Goal: Task Accomplishment & Management: Complete application form

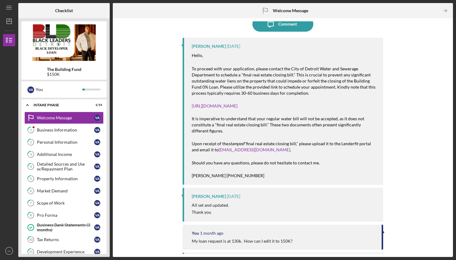
scroll to position [21, 0]
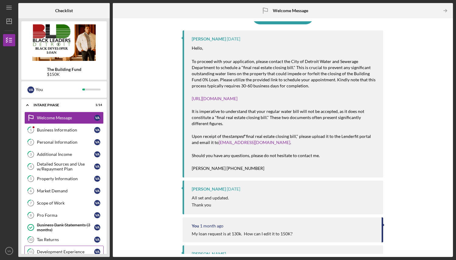
click at [64, 251] on div "Development Experience" at bounding box center [65, 252] width 57 height 5
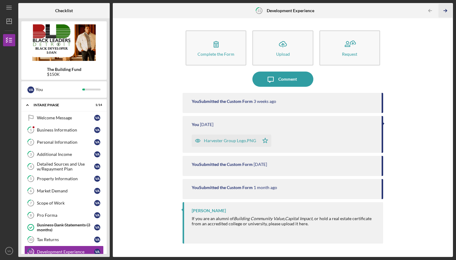
click at [446, 9] on polyline "button" at bounding box center [446, 10] width 2 height 3
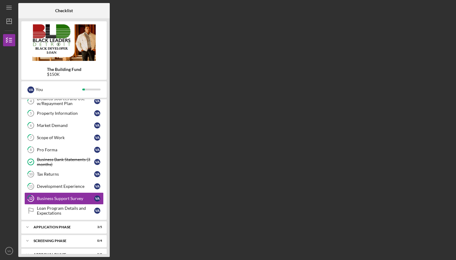
scroll to position [76, 0]
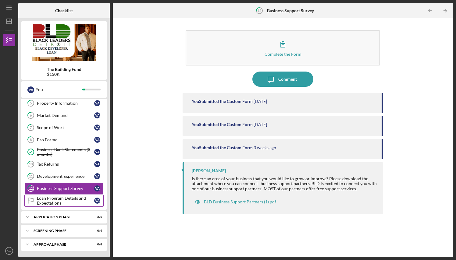
click at [64, 196] on link "Loan Program Details and Expectations Loan Program Details and Expectations V A" at bounding box center [63, 201] width 79 height 12
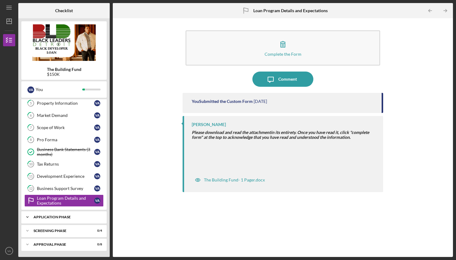
click at [48, 216] on div "Application Phase" at bounding box center [67, 217] width 66 height 4
click at [50, 231] on div "Application" at bounding box center [65, 230] width 57 height 5
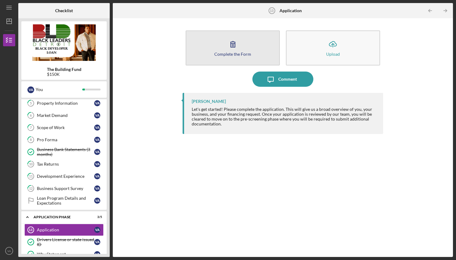
click at [234, 54] on div "Complete the Form" at bounding box center [232, 54] width 37 height 5
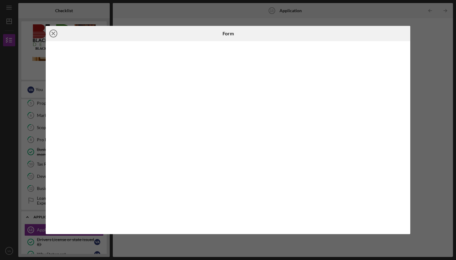
click at [52, 34] on icon "Icon/Close" at bounding box center [53, 33] width 15 height 15
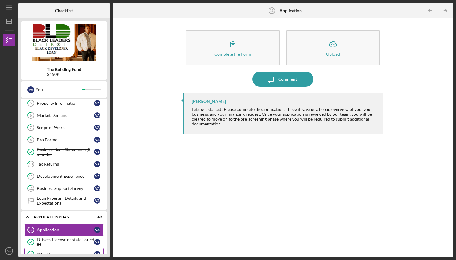
click at [65, 251] on link "Why Statement Why Statement V A" at bounding box center [63, 254] width 79 height 12
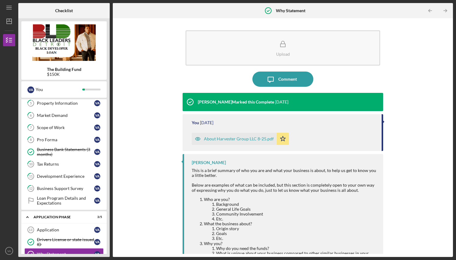
scroll to position [23, 0]
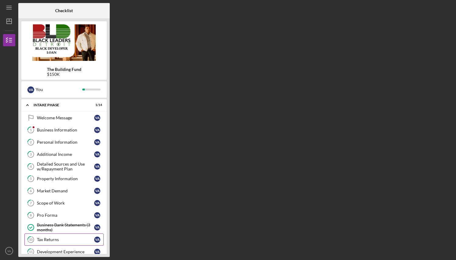
click at [51, 239] on div "Tax Returns" at bounding box center [65, 239] width 57 height 5
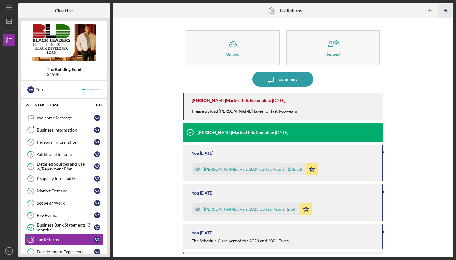
click at [446, 8] on icon "Icon/Table Pagination Arrow" at bounding box center [446, 11] width 14 height 14
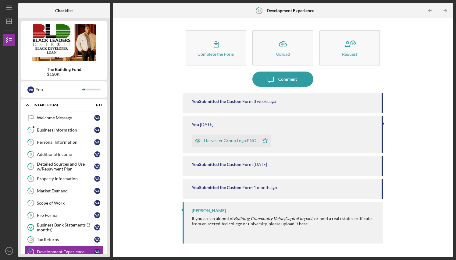
click at [446, 8] on icon "Icon/Table Pagination Arrow" at bounding box center [446, 11] width 14 height 14
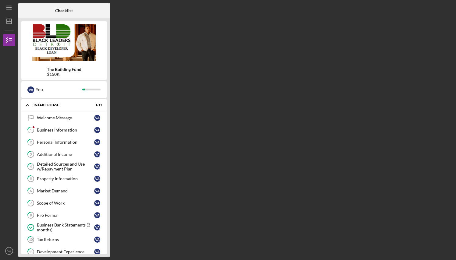
scroll to position [76, 0]
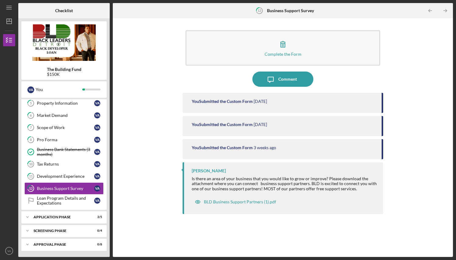
click at [446, 8] on icon "Icon/Table Pagination Arrow" at bounding box center [446, 11] width 14 height 14
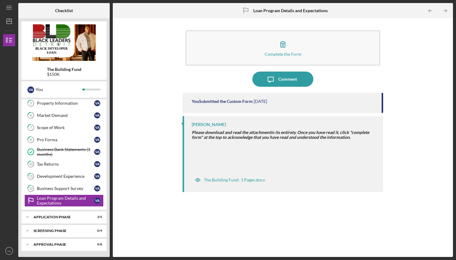
click at [446, 8] on icon "Icon/Table Pagination Arrow" at bounding box center [446, 11] width 14 height 14
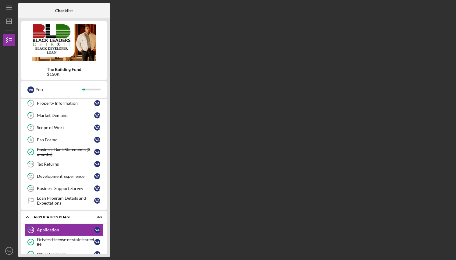
scroll to position [129, 0]
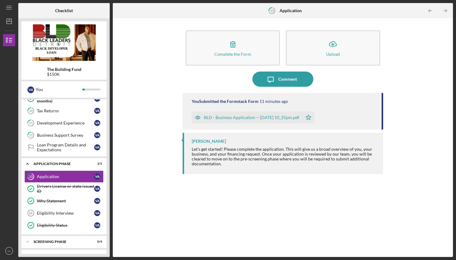
click at [446, 8] on icon "Icon/Table Pagination Arrow" at bounding box center [446, 11] width 14 height 14
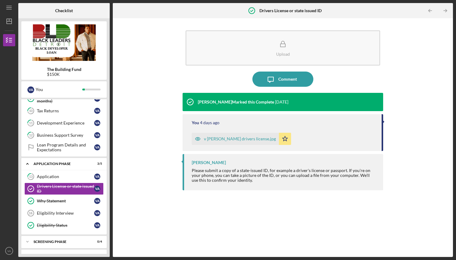
click at [446, 8] on icon "Icon/Table Pagination Arrow" at bounding box center [446, 11] width 14 height 14
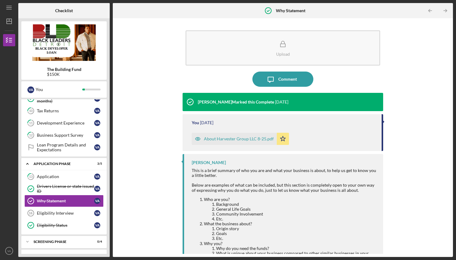
click at [446, 8] on icon "Icon/Table Pagination Arrow" at bounding box center [446, 11] width 14 height 14
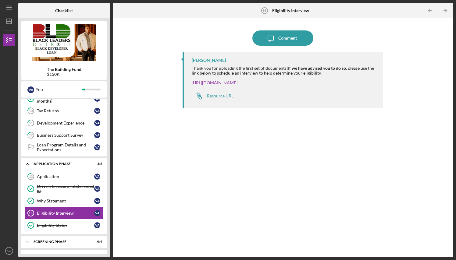
click at [446, 8] on icon "Icon/Table Pagination Arrow" at bounding box center [446, 11] width 14 height 14
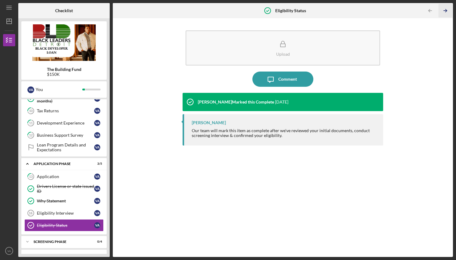
click at [445, 9] on polyline "button" at bounding box center [446, 10] width 2 height 3
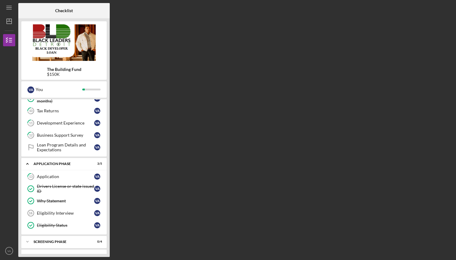
scroll to position [192, 0]
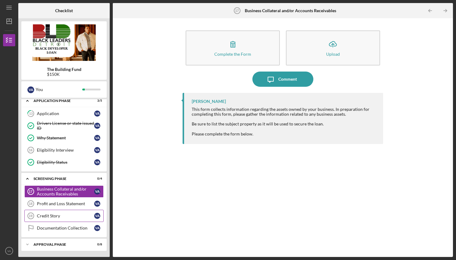
click at [57, 213] on link "Credit Story 19 Credit Story V A" at bounding box center [63, 216] width 79 height 12
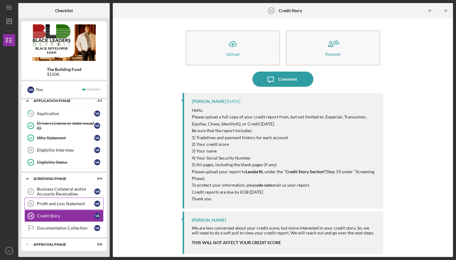
click at [63, 202] on div "Profit and Loss Statement" at bounding box center [65, 203] width 57 height 5
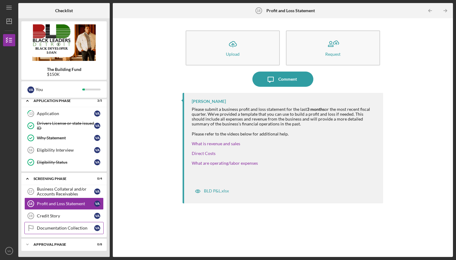
click at [55, 228] on div "Documentation Collection" at bounding box center [65, 228] width 57 height 5
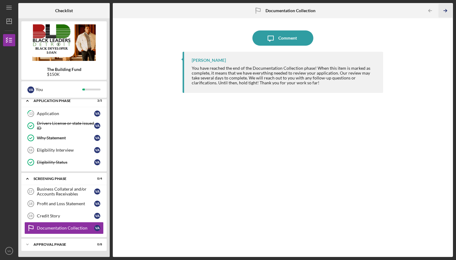
click at [446, 9] on icon "Icon/Table Pagination Arrow" at bounding box center [446, 11] width 14 height 14
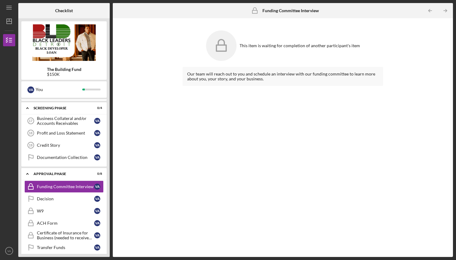
scroll to position [273, 0]
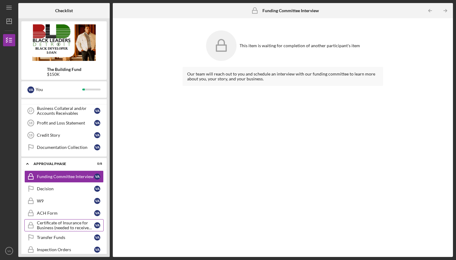
click at [79, 224] on div "Certificate of Insurance for Business (needed to receive funds)" at bounding box center [65, 226] width 57 height 10
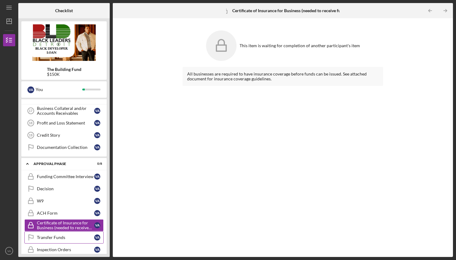
click at [50, 235] on div "Transfer Funds" at bounding box center [65, 237] width 57 height 5
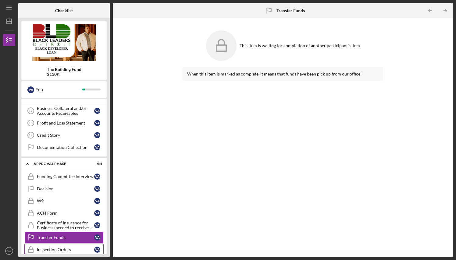
click at [51, 250] on div "Inspection Orders" at bounding box center [65, 249] width 57 height 5
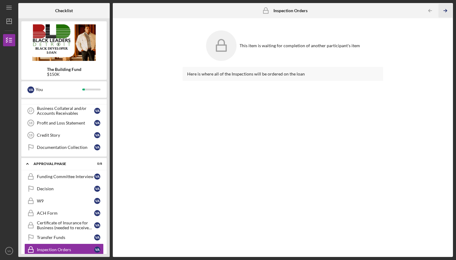
click at [444, 9] on icon "Icon/Table Pagination Arrow" at bounding box center [446, 11] width 14 height 14
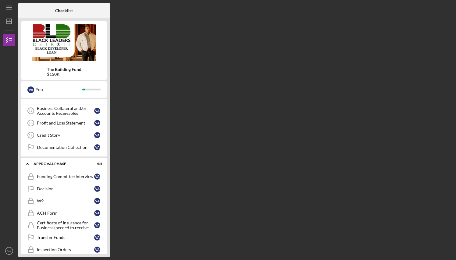
scroll to position [293, 0]
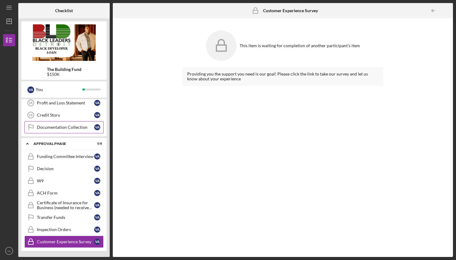
click at [62, 126] on div "Documentation Collection" at bounding box center [65, 127] width 57 height 5
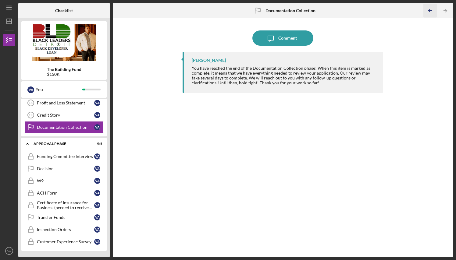
click at [430, 11] on line "button" at bounding box center [430, 11] width 3 height 0
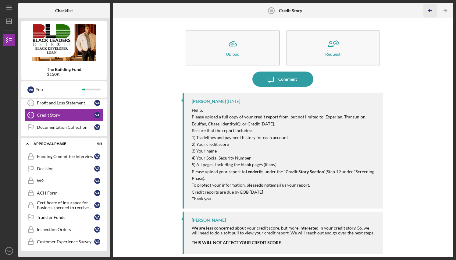
click at [430, 11] on line "button" at bounding box center [430, 11] width 3 height 0
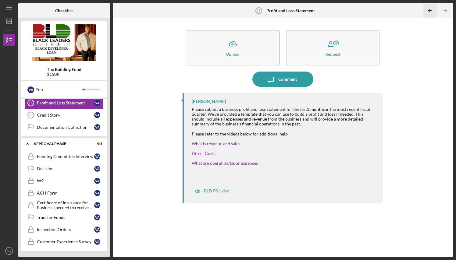
click at [430, 11] on line "button" at bounding box center [430, 11] width 3 height 0
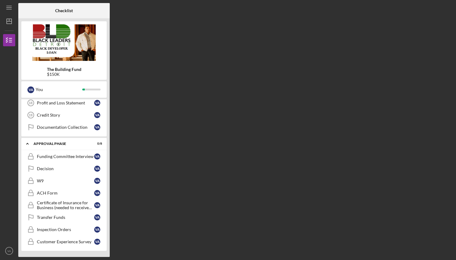
scroll to position [207, 0]
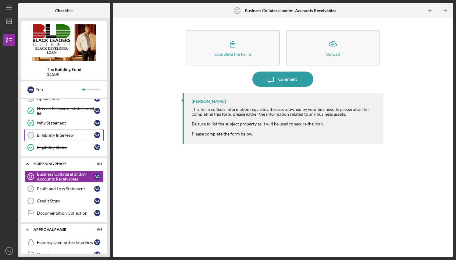
click at [64, 134] on div "Eligibility Interview" at bounding box center [65, 135] width 57 height 5
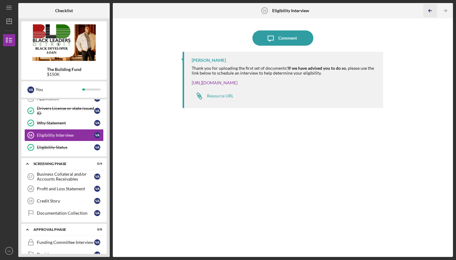
click at [429, 10] on icon "Icon/Table Pagination Arrow" at bounding box center [430, 11] width 14 height 14
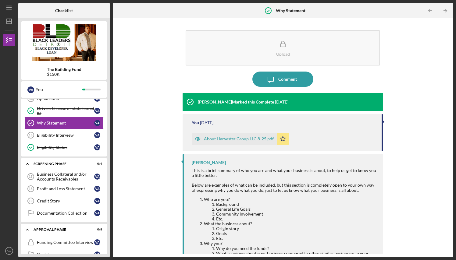
click at [429, 10] on icon "Icon/Table Pagination Arrow" at bounding box center [430, 11] width 14 height 14
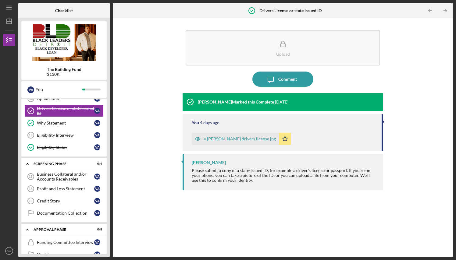
click at [429, 10] on icon "Icon/Table Pagination Arrow" at bounding box center [430, 11] width 14 height 14
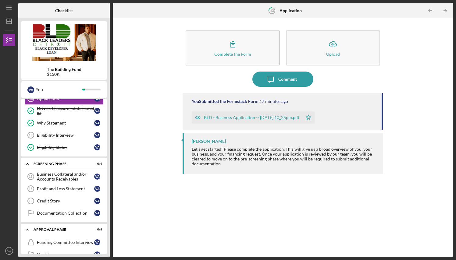
click at [429, 10] on icon "Icon/Table Pagination Arrow" at bounding box center [430, 11] width 14 height 14
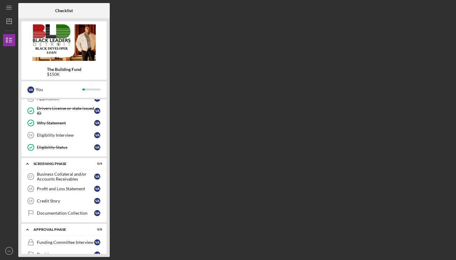
scroll to position [100, 0]
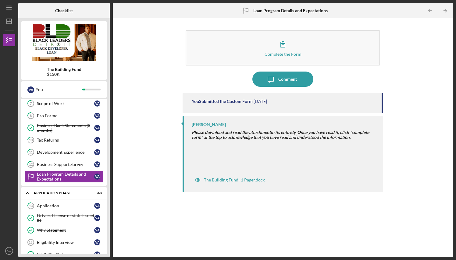
click at [429, 10] on icon "Icon/Table Pagination Arrow" at bounding box center [430, 11] width 14 height 14
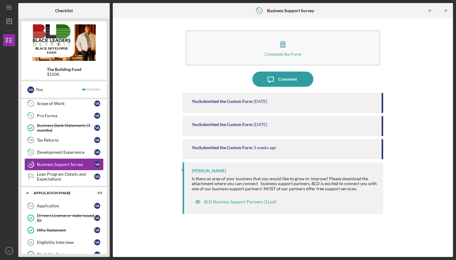
click at [429, 10] on icon "Icon/Table Pagination Arrow" at bounding box center [430, 11] width 14 height 14
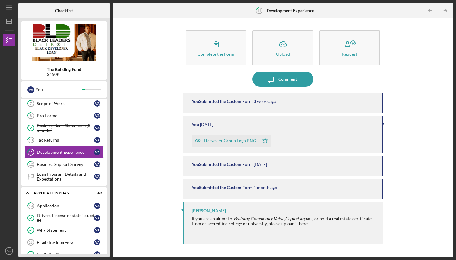
click at [429, 10] on icon "Icon/Table Pagination Arrow" at bounding box center [430, 11] width 14 height 14
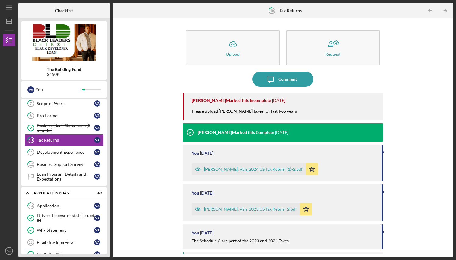
click at [429, 10] on icon "Icon/Table Pagination Arrow" at bounding box center [430, 11] width 14 height 14
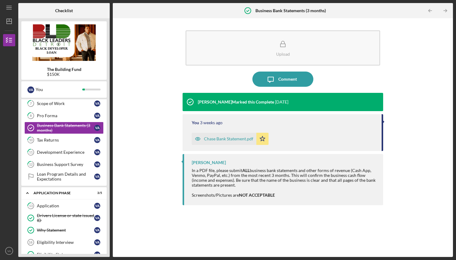
click at [429, 10] on icon "Icon/Table Pagination Arrow" at bounding box center [430, 11] width 14 height 14
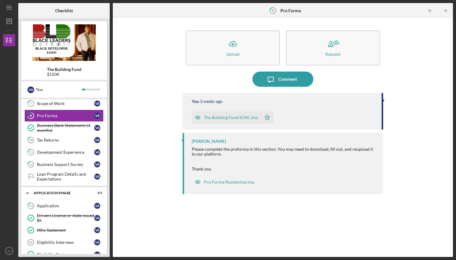
click at [429, 10] on icon "Icon/Table Pagination Arrow" at bounding box center [430, 11] width 14 height 14
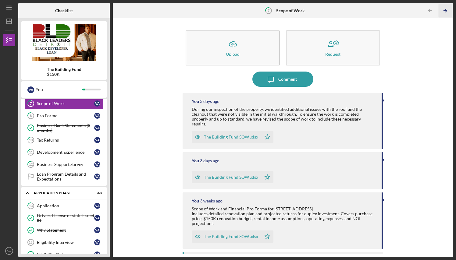
click at [447, 10] on icon "Icon/Table Pagination Arrow" at bounding box center [446, 11] width 14 height 14
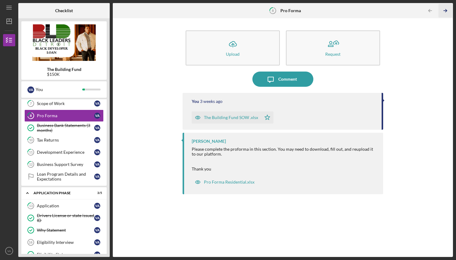
click at [447, 10] on icon "Icon/Table Pagination Arrow" at bounding box center [446, 11] width 14 height 14
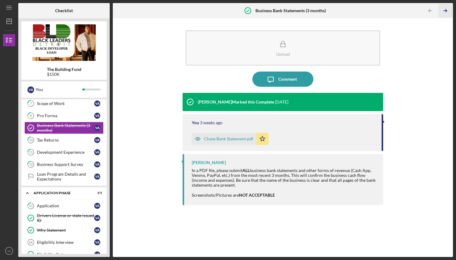
click at [447, 10] on icon "Icon/Table Pagination Arrow" at bounding box center [446, 11] width 14 height 14
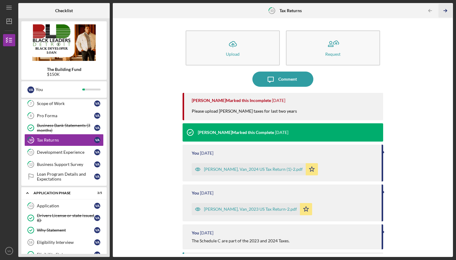
click at [447, 10] on icon "Icon/Table Pagination Arrow" at bounding box center [446, 11] width 14 height 14
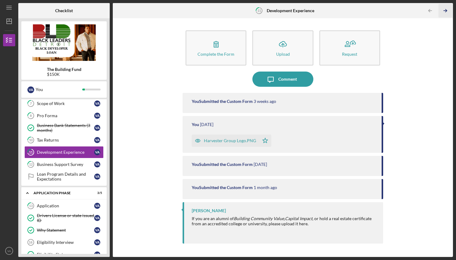
click at [447, 10] on icon "Icon/Table Pagination Arrow" at bounding box center [446, 11] width 14 height 14
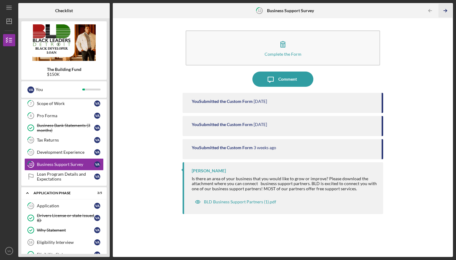
click at [447, 10] on icon "Icon/Table Pagination Arrow" at bounding box center [446, 11] width 14 height 14
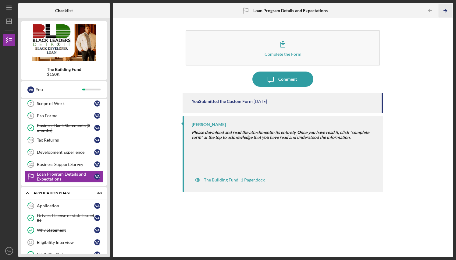
click at [447, 10] on icon "Icon/Table Pagination Arrow" at bounding box center [446, 11] width 14 height 14
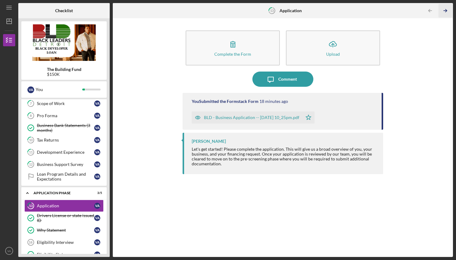
click at [447, 10] on icon "Icon/Table Pagination Arrow" at bounding box center [446, 11] width 14 height 14
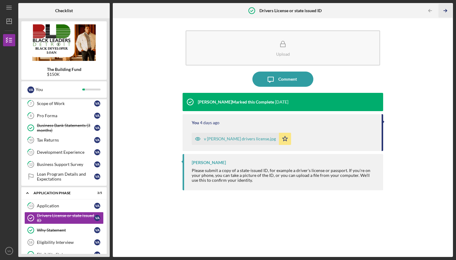
click at [447, 10] on icon "Icon/Table Pagination Arrow" at bounding box center [446, 11] width 14 height 14
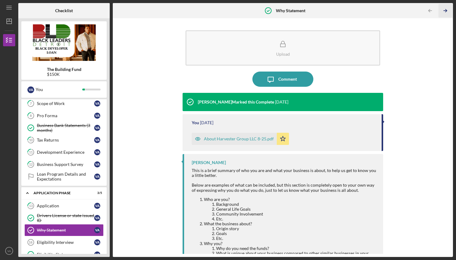
click at [447, 10] on icon "Icon/Table Pagination Arrow" at bounding box center [446, 11] width 14 height 14
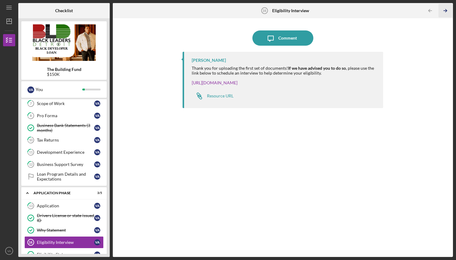
click at [447, 10] on icon "Icon/Table Pagination Arrow" at bounding box center [446, 11] width 14 height 14
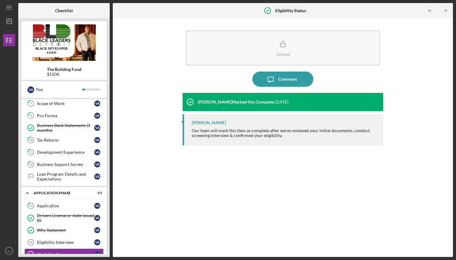
click at [447, 10] on icon "Icon/Table Pagination Arrow" at bounding box center [446, 11] width 14 height 14
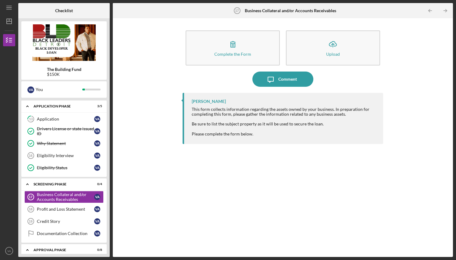
scroll to position [207, 0]
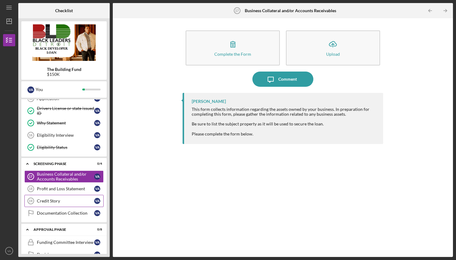
click at [56, 200] on div "Credit Story" at bounding box center [65, 201] width 57 height 5
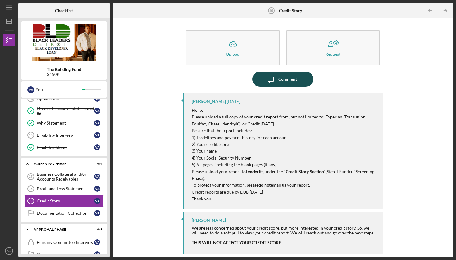
click at [285, 80] on div "Comment" at bounding box center [287, 79] width 19 height 15
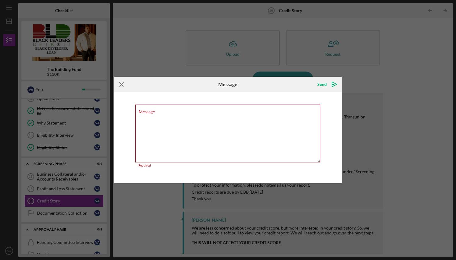
click at [122, 86] on icon "Icon/Menu Close" at bounding box center [121, 84] width 15 height 15
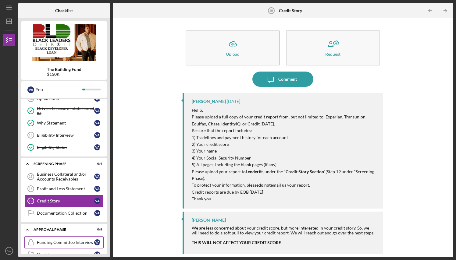
click at [71, 240] on div "Funding Committee Interview" at bounding box center [65, 242] width 57 height 5
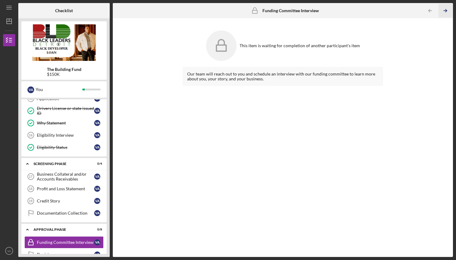
click at [445, 10] on icon "Icon/Table Pagination Arrow" at bounding box center [446, 11] width 14 height 14
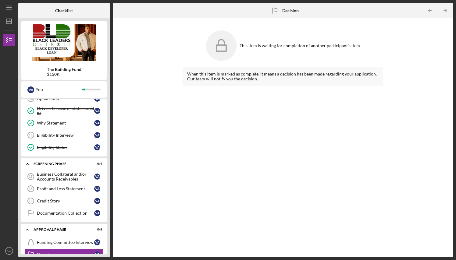
click at [445, 10] on icon "Icon/Table Pagination Arrow" at bounding box center [446, 11] width 14 height 14
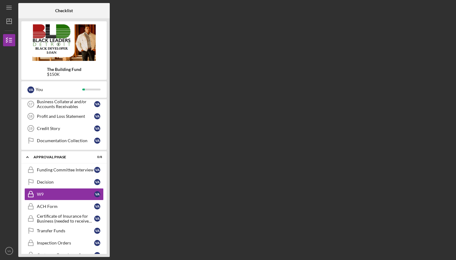
scroll to position [293, 0]
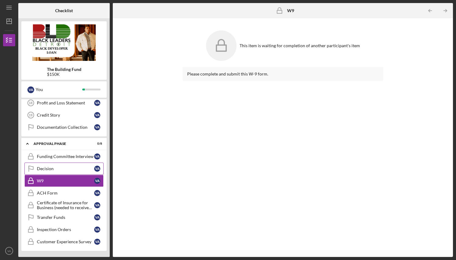
click at [55, 168] on div "Decision" at bounding box center [65, 168] width 57 height 5
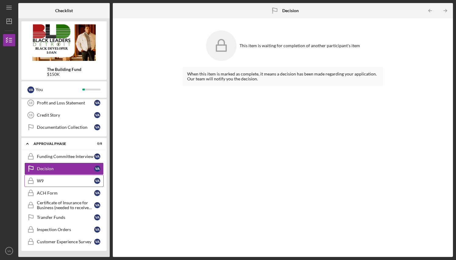
click at [52, 180] on div "W9" at bounding box center [65, 181] width 57 height 5
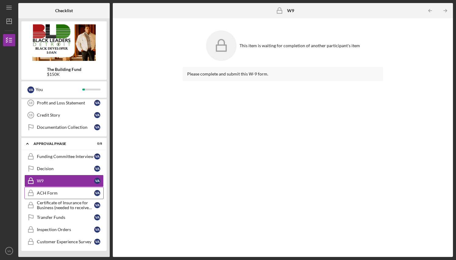
click at [60, 193] on div "ACH Form" at bounding box center [65, 193] width 57 height 5
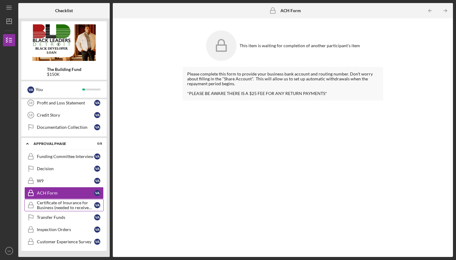
click at [67, 204] on div "Certificate of Insurance for Business (needed to receive funds)" at bounding box center [65, 206] width 57 height 10
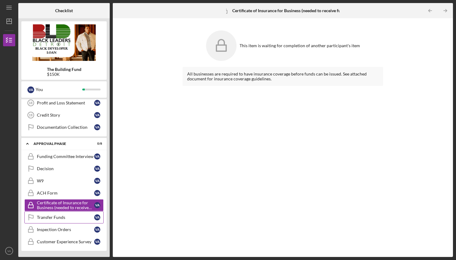
click at [60, 217] on div "Transfer Funds" at bounding box center [65, 217] width 57 height 5
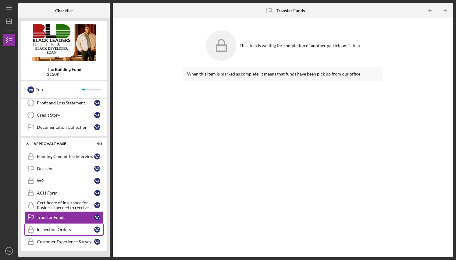
click at [54, 230] on div "Inspection Orders" at bounding box center [65, 229] width 57 height 5
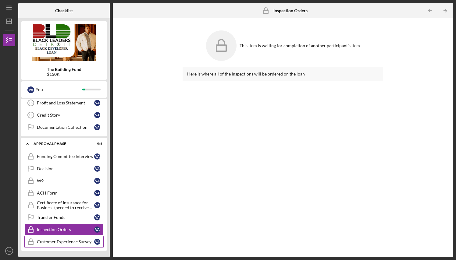
click at [65, 242] on div "Customer Experience Survey" at bounding box center [65, 242] width 57 height 5
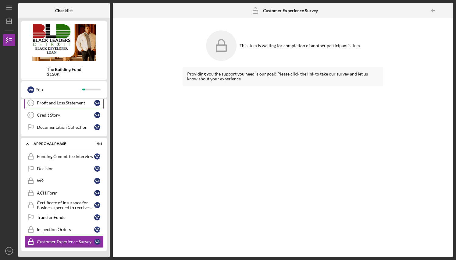
click at [70, 104] on div "Profit and Loss Statement" at bounding box center [65, 103] width 57 height 5
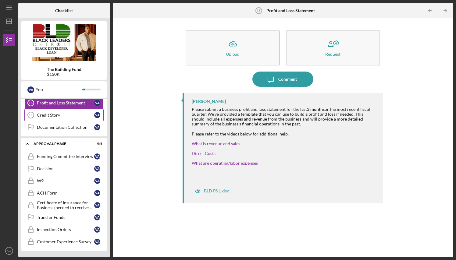
click at [57, 114] on div "Credit Story" at bounding box center [65, 115] width 57 height 5
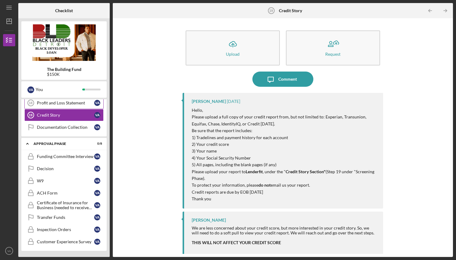
click at [59, 103] on div "Profit and Loss Statement" at bounding box center [65, 103] width 57 height 5
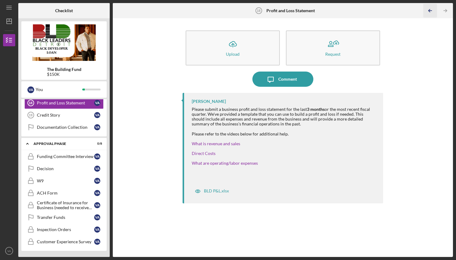
click at [430, 9] on polyline "button" at bounding box center [430, 10] width 2 height 3
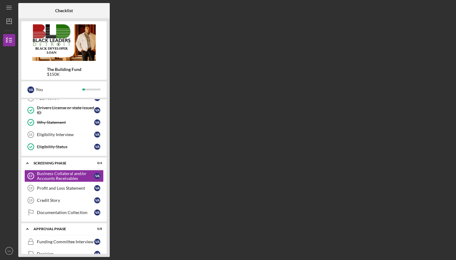
scroll to position [207, 0]
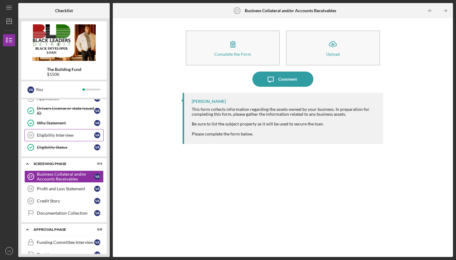
click at [60, 133] on link "Eligibility Interview 16 Eligibility Interview V A" at bounding box center [63, 135] width 79 height 12
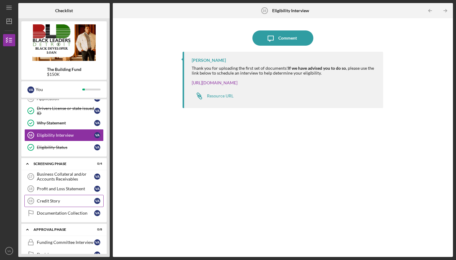
click at [69, 199] on div "Credit Story" at bounding box center [65, 201] width 57 height 5
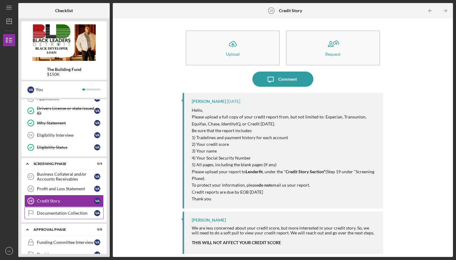
click at [72, 212] on div "Documentation Collection" at bounding box center [65, 213] width 57 height 5
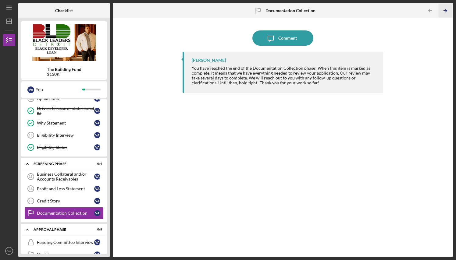
click at [446, 10] on polyline "button" at bounding box center [446, 10] width 2 height 3
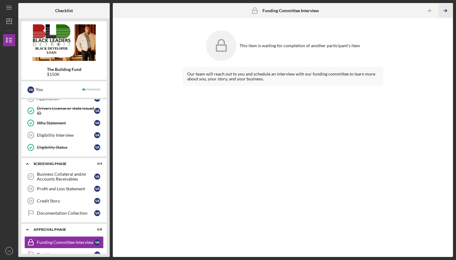
click at [446, 10] on polyline "button" at bounding box center [446, 10] width 2 height 3
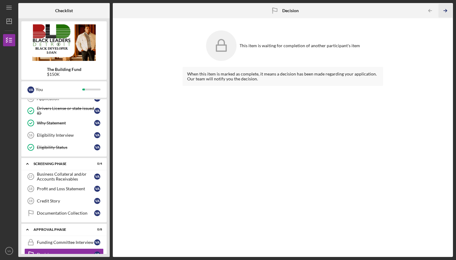
click at [446, 10] on polyline "button" at bounding box center [446, 10] width 2 height 3
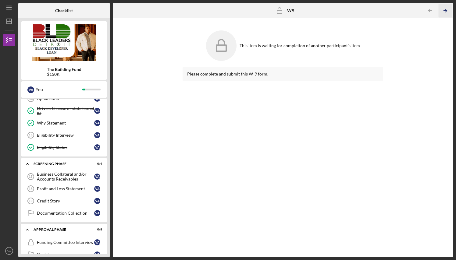
scroll to position [293, 0]
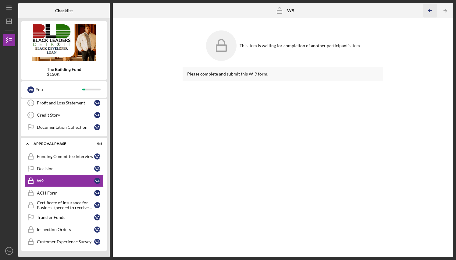
click at [430, 9] on polyline "button" at bounding box center [430, 10] width 2 height 3
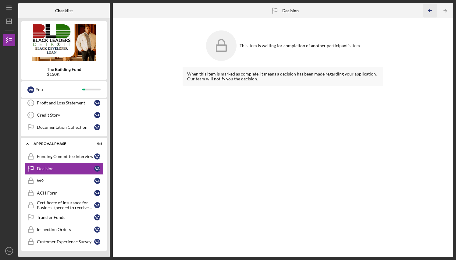
click at [430, 9] on polyline "button" at bounding box center [430, 10] width 2 height 3
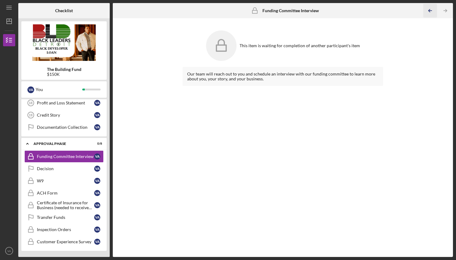
click at [430, 9] on polyline "button" at bounding box center [430, 10] width 2 height 3
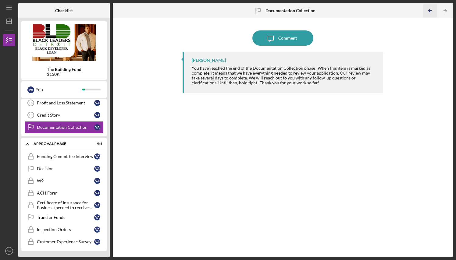
click at [430, 9] on polyline "button" at bounding box center [430, 10] width 2 height 3
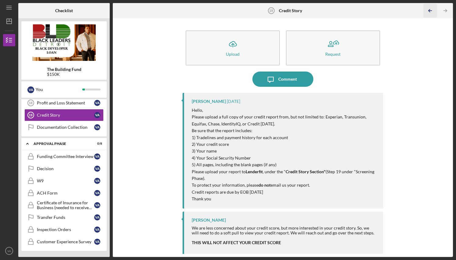
click at [430, 9] on polyline "button" at bounding box center [430, 10] width 2 height 3
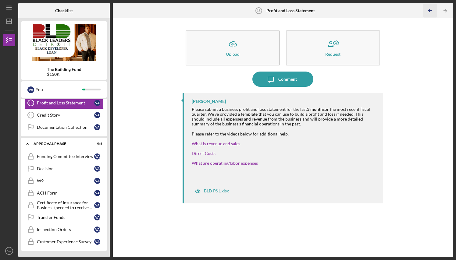
click at [430, 9] on polyline "button" at bounding box center [430, 10] width 2 height 3
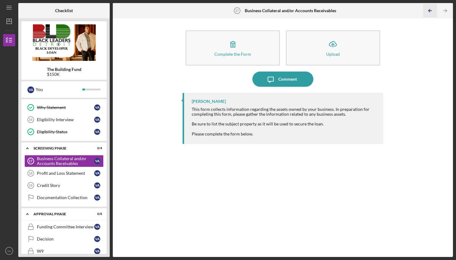
scroll to position [207, 0]
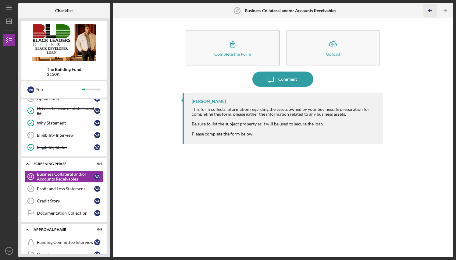
click at [430, 9] on polyline "button" at bounding box center [430, 10] width 2 height 3
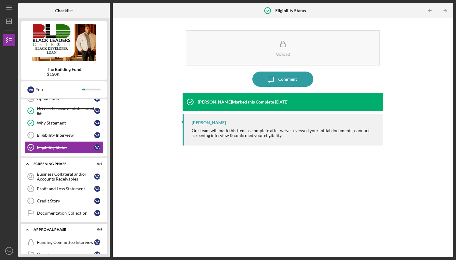
click at [430, 9] on polyline "button" at bounding box center [430, 10] width 2 height 3
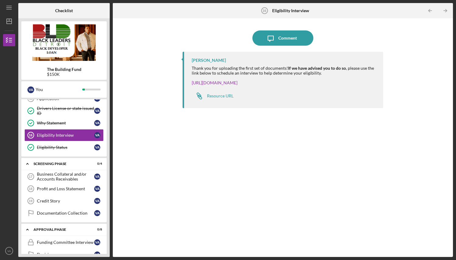
click at [430, 9] on polyline "button" at bounding box center [430, 10] width 2 height 3
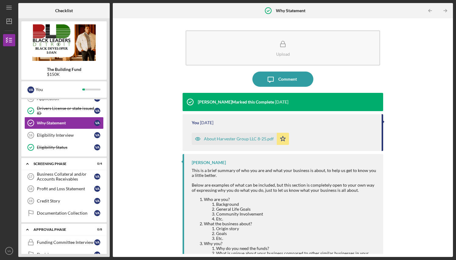
click at [430, 9] on div "Checklist The Building Fund $150K V A You Icon/Expander Intake Phase 1 / 14 Wel…" at bounding box center [235, 130] width 435 height 254
click at [430, 9] on polyline "button" at bounding box center [430, 10] width 2 height 3
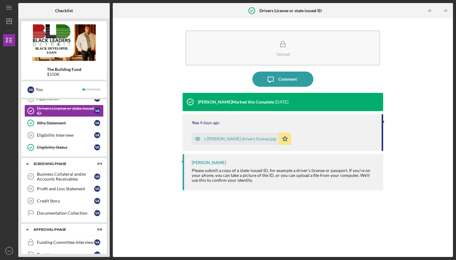
click at [430, 9] on polyline "button" at bounding box center [430, 10] width 2 height 3
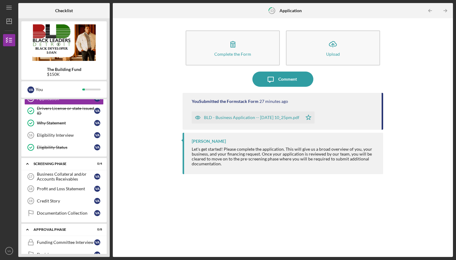
click at [430, 9] on polyline "button" at bounding box center [430, 10] width 2 height 3
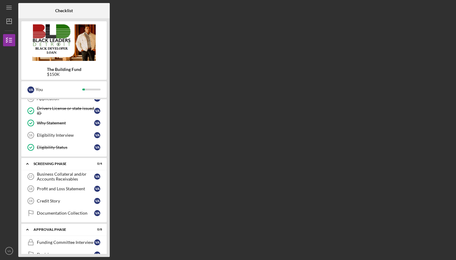
scroll to position [100, 0]
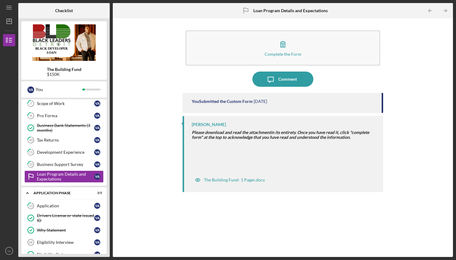
click at [430, 9] on polyline "button" at bounding box center [430, 10] width 2 height 3
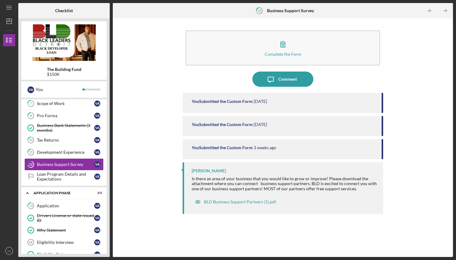
click at [430, 9] on polyline "button" at bounding box center [430, 10] width 2 height 3
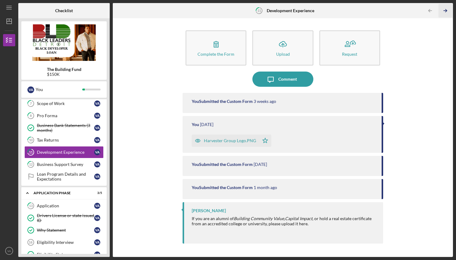
click at [447, 9] on icon "Icon/Table Pagination Arrow" at bounding box center [446, 11] width 14 height 14
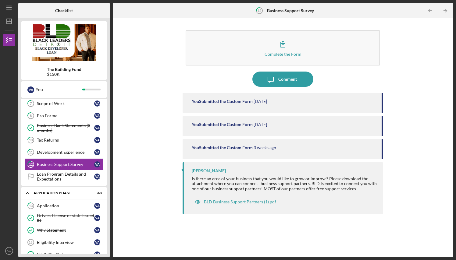
click at [447, 9] on icon "Icon/Table Pagination Arrow" at bounding box center [446, 11] width 14 height 14
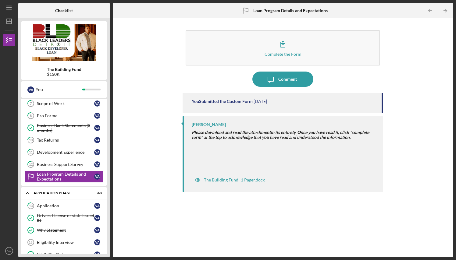
click at [447, 9] on icon "Icon/Table Pagination Arrow" at bounding box center [446, 11] width 14 height 14
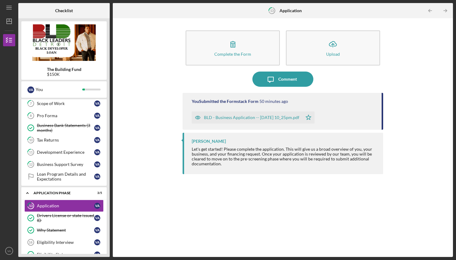
click at [447, 9] on icon "Icon/Table Pagination Arrow" at bounding box center [446, 11] width 14 height 14
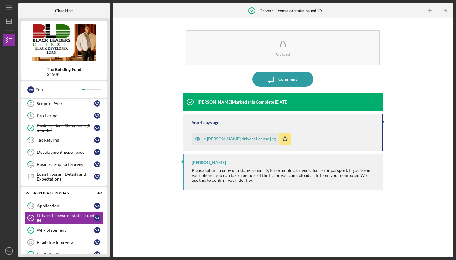
click at [447, 9] on icon "Icon/Table Pagination Arrow" at bounding box center [446, 11] width 14 height 14
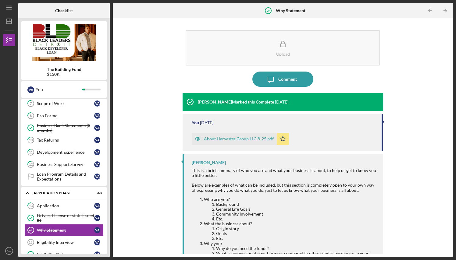
click at [447, 9] on icon "Icon/Table Pagination Arrow" at bounding box center [446, 11] width 14 height 14
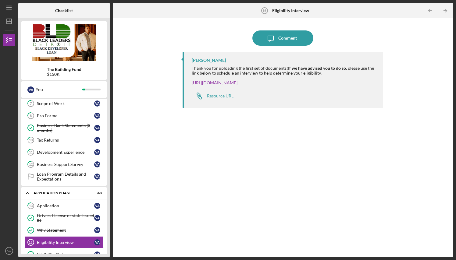
click at [447, 9] on icon "Icon/Table Pagination Arrow" at bounding box center [446, 11] width 14 height 14
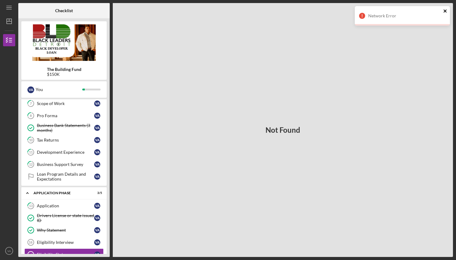
click at [445, 11] on icon "close" at bounding box center [444, 10] width 3 height 3
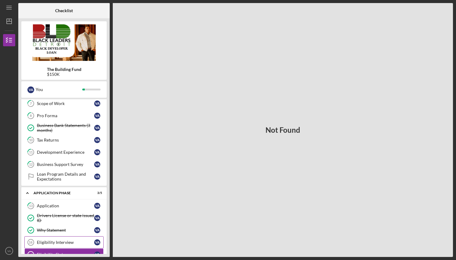
click at [68, 241] on div "Eligibility Interview" at bounding box center [65, 242] width 57 height 5
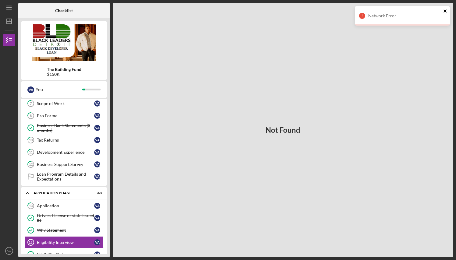
click at [446, 9] on icon "close" at bounding box center [445, 11] width 4 height 5
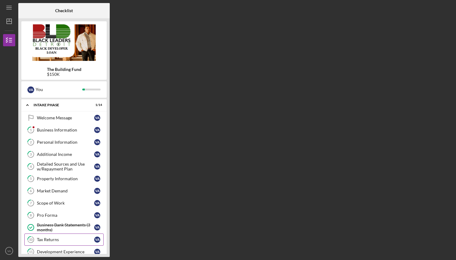
click at [53, 242] on div "Tax Returns" at bounding box center [65, 239] width 57 height 5
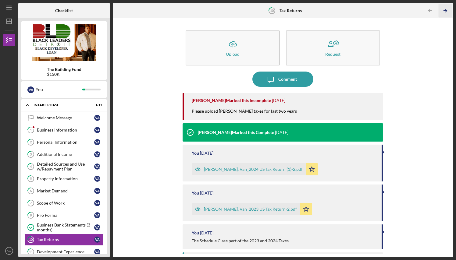
click at [446, 9] on icon "Icon/Table Pagination Arrow" at bounding box center [446, 11] width 14 height 14
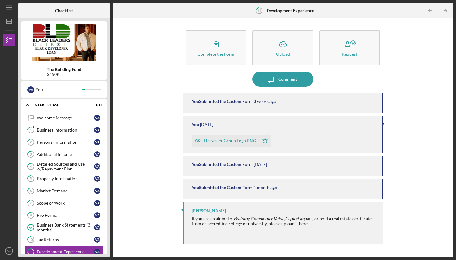
click at [446, 9] on icon "Icon/Table Pagination Arrow" at bounding box center [446, 11] width 14 height 14
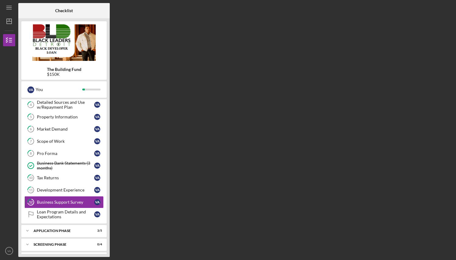
scroll to position [76, 0]
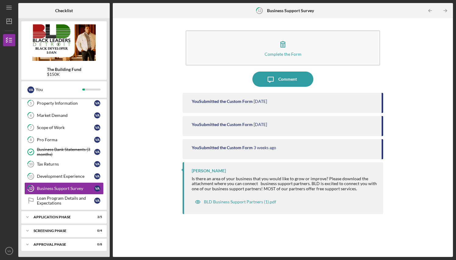
click at [446, 9] on icon "Icon/Table Pagination Arrow" at bounding box center [446, 11] width 14 height 14
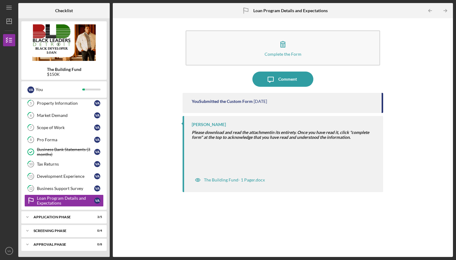
click at [446, 9] on icon "Icon/Table Pagination Arrow" at bounding box center [446, 11] width 14 height 14
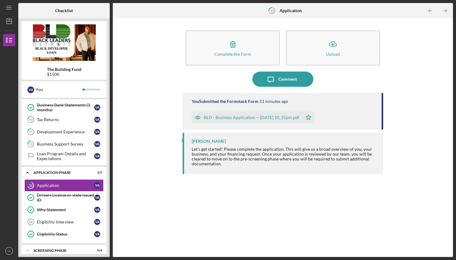
scroll to position [129, 0]
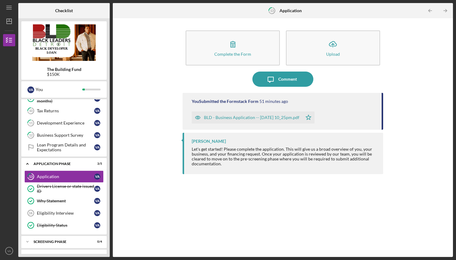
click at [446, 9] on icon "Icon/Table Pagination Arrow" at bounding box center [446, 11] width 14 height 14
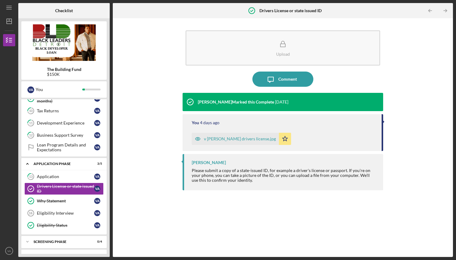
click at [446, 9] on icon "Icon/Table Pagination Arrow" at bounding box center [446, 11] width 14 height 14
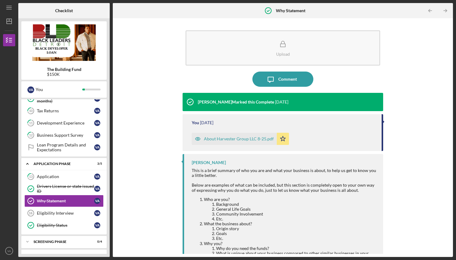
scroll to position [23, 0]
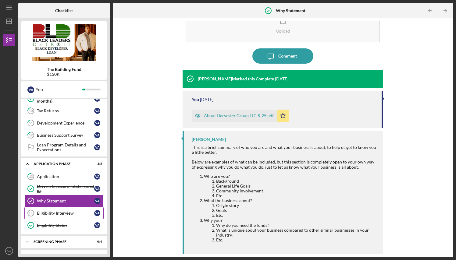
click at [65, 211] on div "Eligibility Interview" at bounding box center [65, 213] width 57 height 5
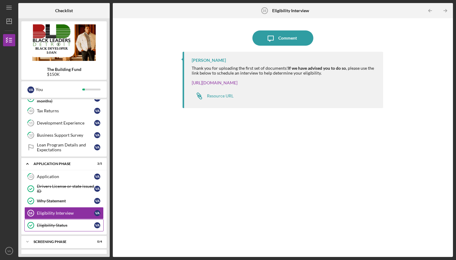
click at [57, 225] on div "Eligibility Status" at bounding box center [65, 225] width 57 height 5
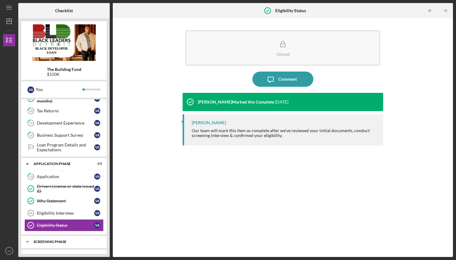
click at [58, 239] on div "Icon/Expander Screening Phase 0 / 4" at bounding box center [63, 242] width 85 height 12
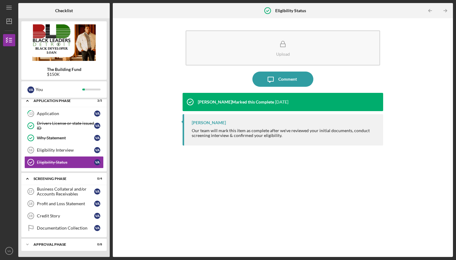
scroll to position [192, 0]
click at [52, 216] on div "Credit Story" at bounding box center [65, 216] width 57 height 5
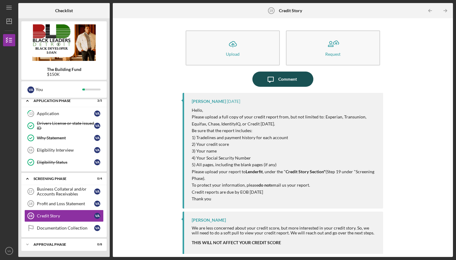
click at [281, 78] on div "Comment" at bounding box center [287, 79] width 19 height 15
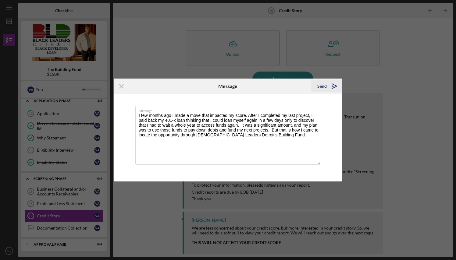
type textarea "I few months ago I made a move that impacted my score. After I completed my las…"
click at [322, 85] on div "Send" at bounding box center [321, 86] width 9 height 12
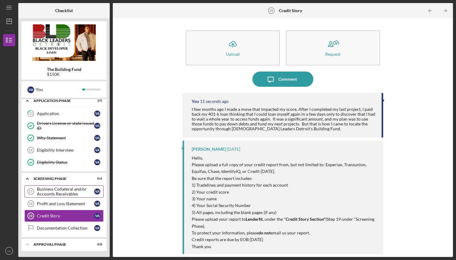
click at [57, 190] on div "Business Collateral and/or Accounts Receivables" at bounding box center [65, 192] width 57 height 10
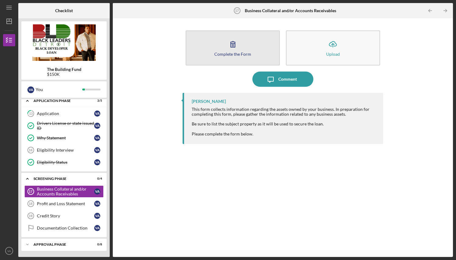
click at [221, 55] on div "Complete the Form" at bounding box center [232, 54] width 37 height 5
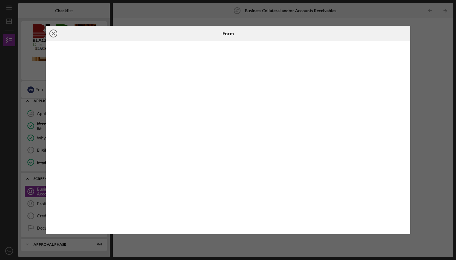
click at [55, 33] on icon "Icon/Close" at bounding box center [53, 33] width 15 height 15
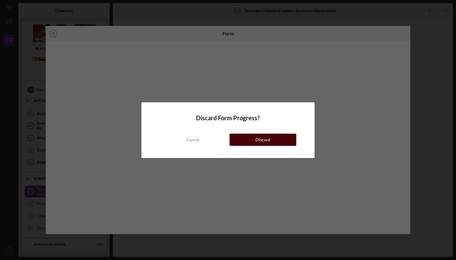
click at [241, 138] on button "Discard" at bounding box center [262, 140] width 67 height 12
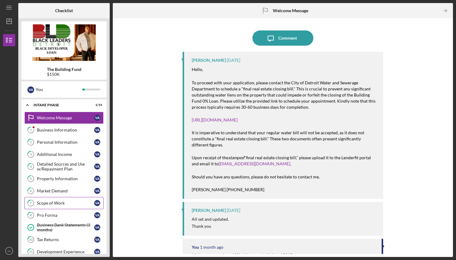
click at [62, 204] on div "Scope of Work" at bounding box center [65, 203] width 57 height 5
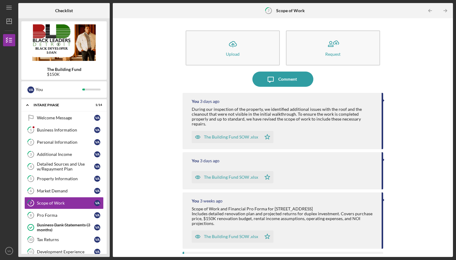
click at [226, 135] on div "The Building Fund SOW .xlsx" at bounding box center [231, 137] width 54 height 5
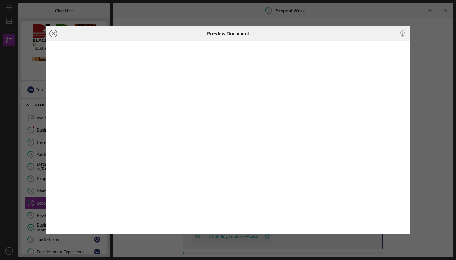
click at [54, 33] on line at bounding box center [53, 33] width 3 height 3
